Goal: Check status: Check status

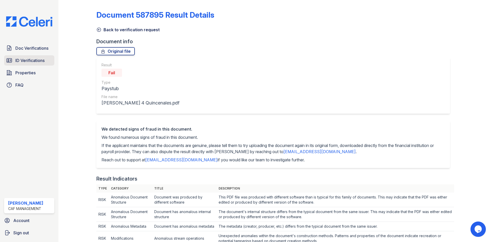
click at [27, 61] on span "ID Verifications" at bounding box center [29, 60] width 29 height 6
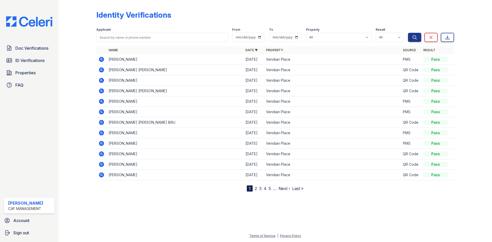
click at [257, 189] on link "2" at bounding box center [256, 188] width 2 height 5
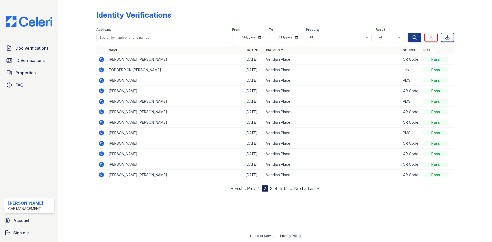
click at [103, 176] on icon at bounding box center [101, 175] width 5 height 5
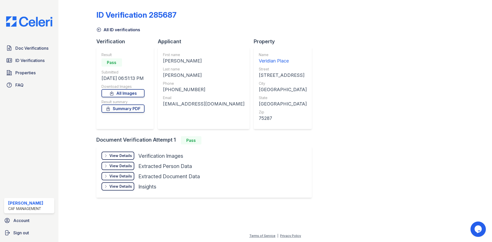
click at [114, 158] on div "View Details Details" at bounding box center [118, 156] width 33 height 8
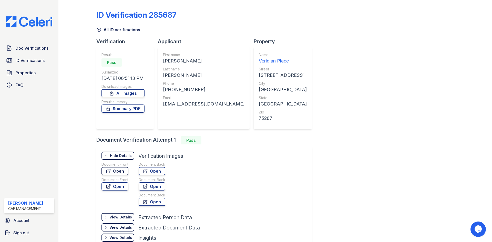
click at [117, 171] on link "Open" at bounding box center [115, 171] width 27 height 8
